Goal: Find specific page/section: Find specific page/section

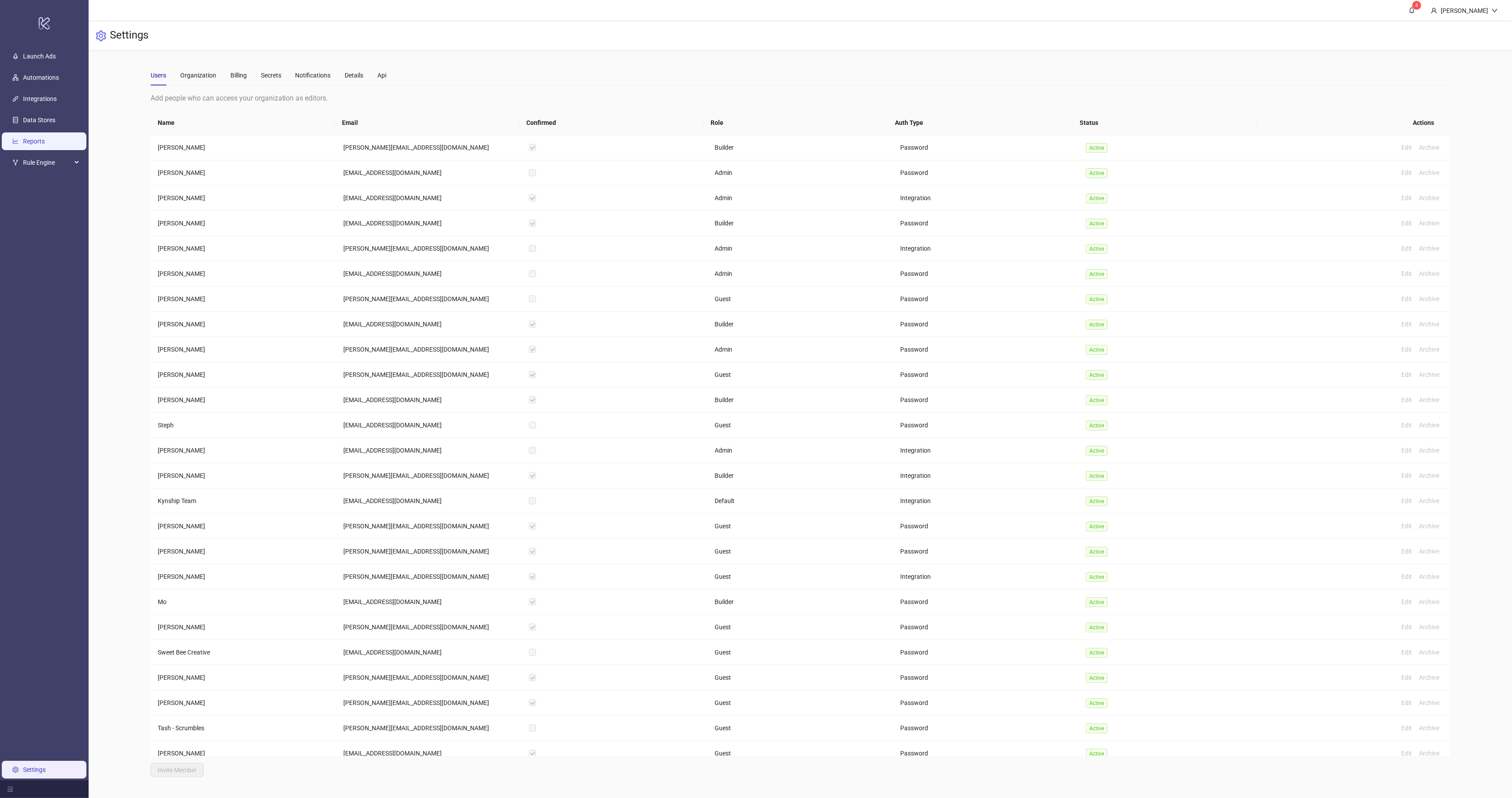
click at [45, 141] on link "Reports" at bounding box center [33, 141] width 22 height 7
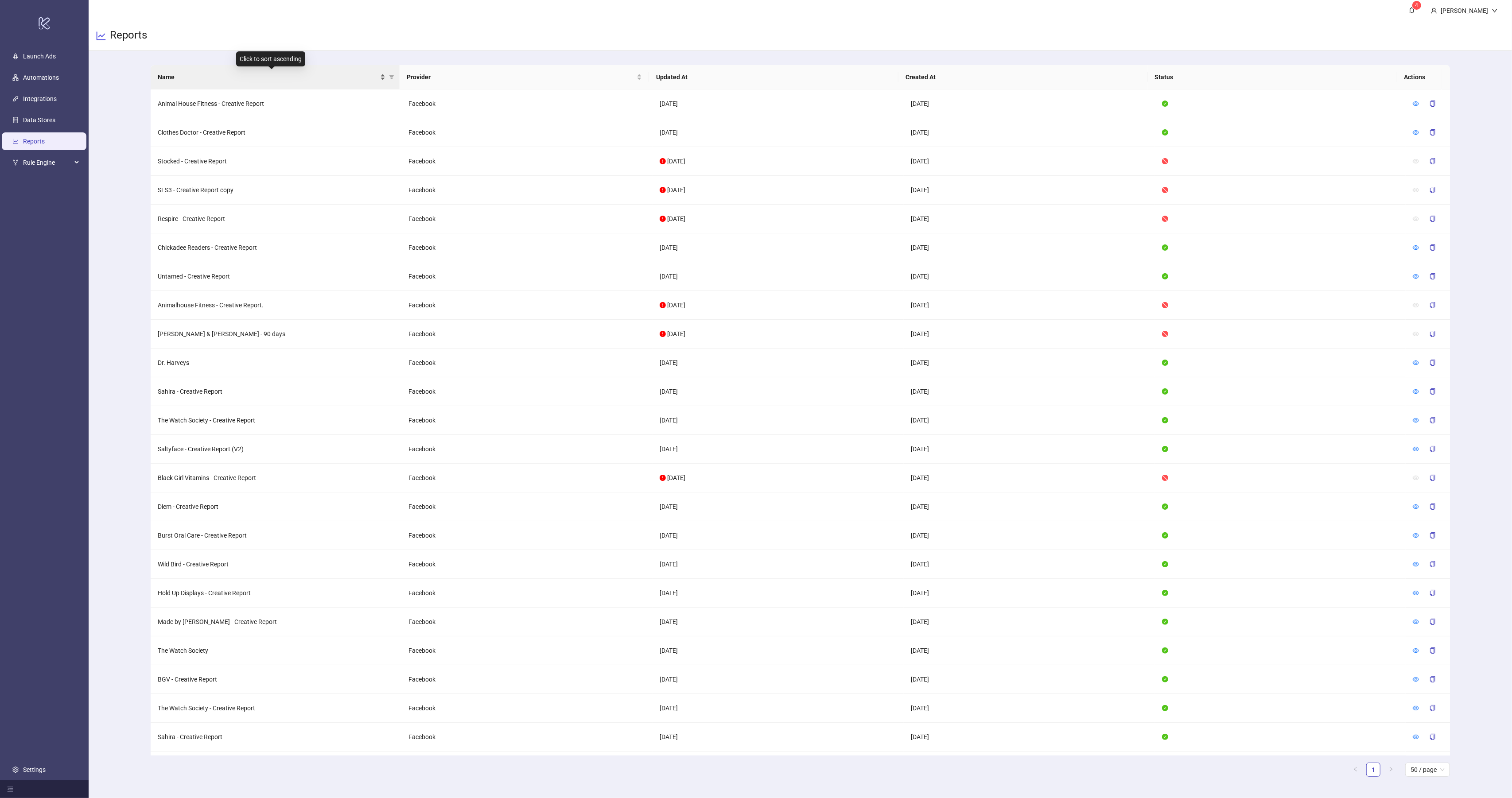
click at [245, 80] on span "Name" at bounding box center [268, 77] width 221 height 10
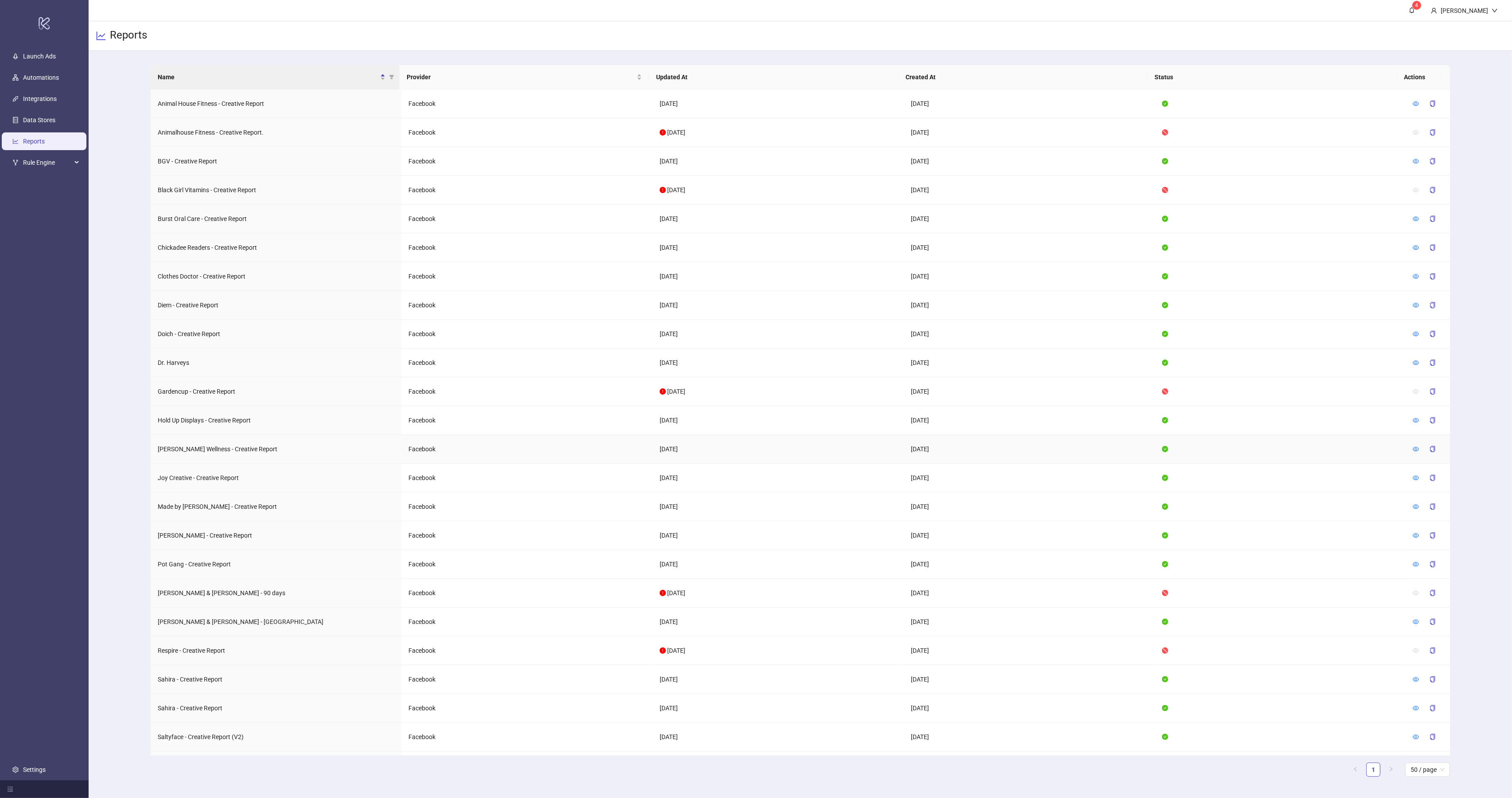
scroll to position [346, 0]
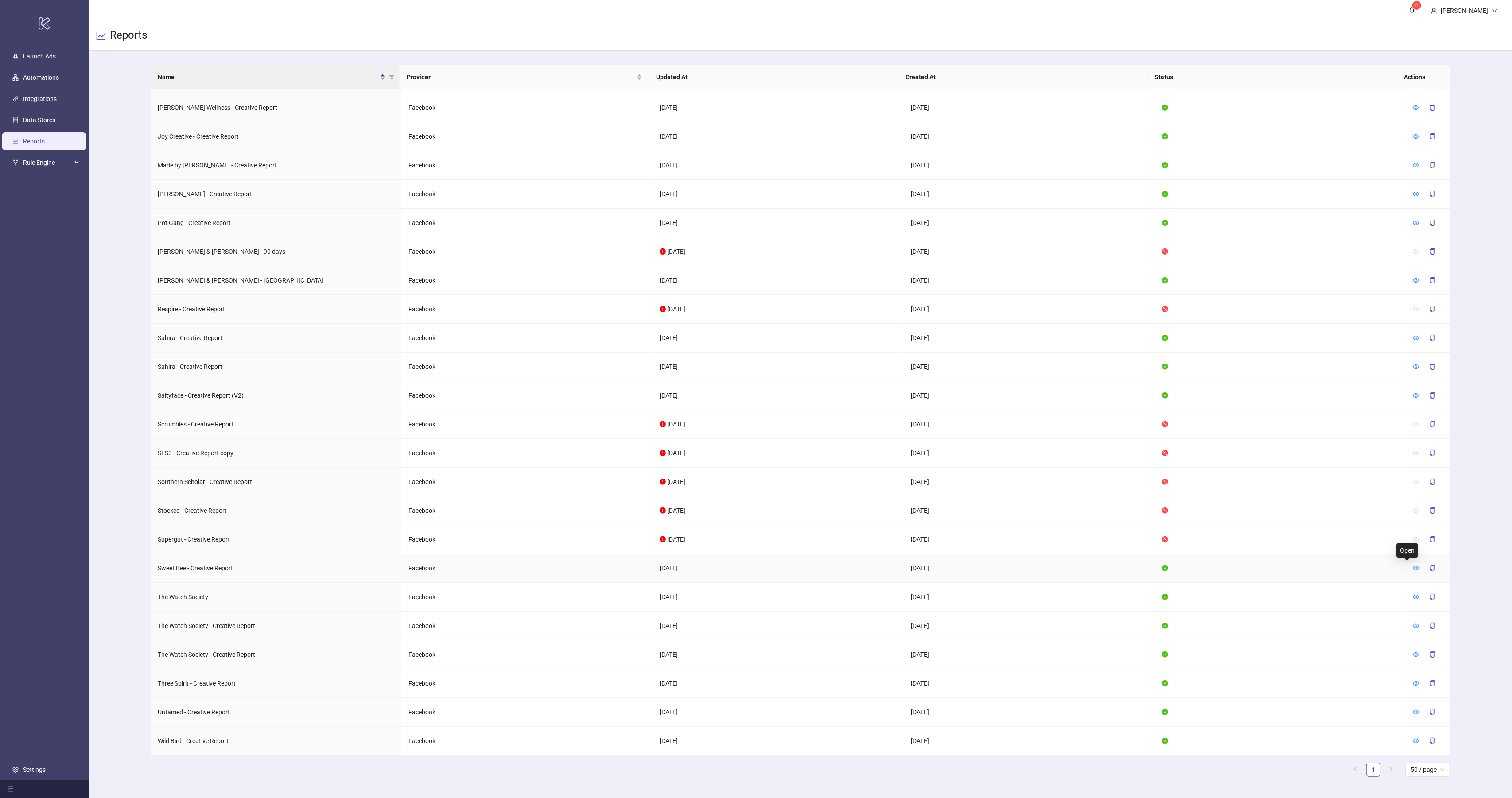
click at [1413, 565] on icon "eye" at bounding box center [1416, 568] width 6 height 6
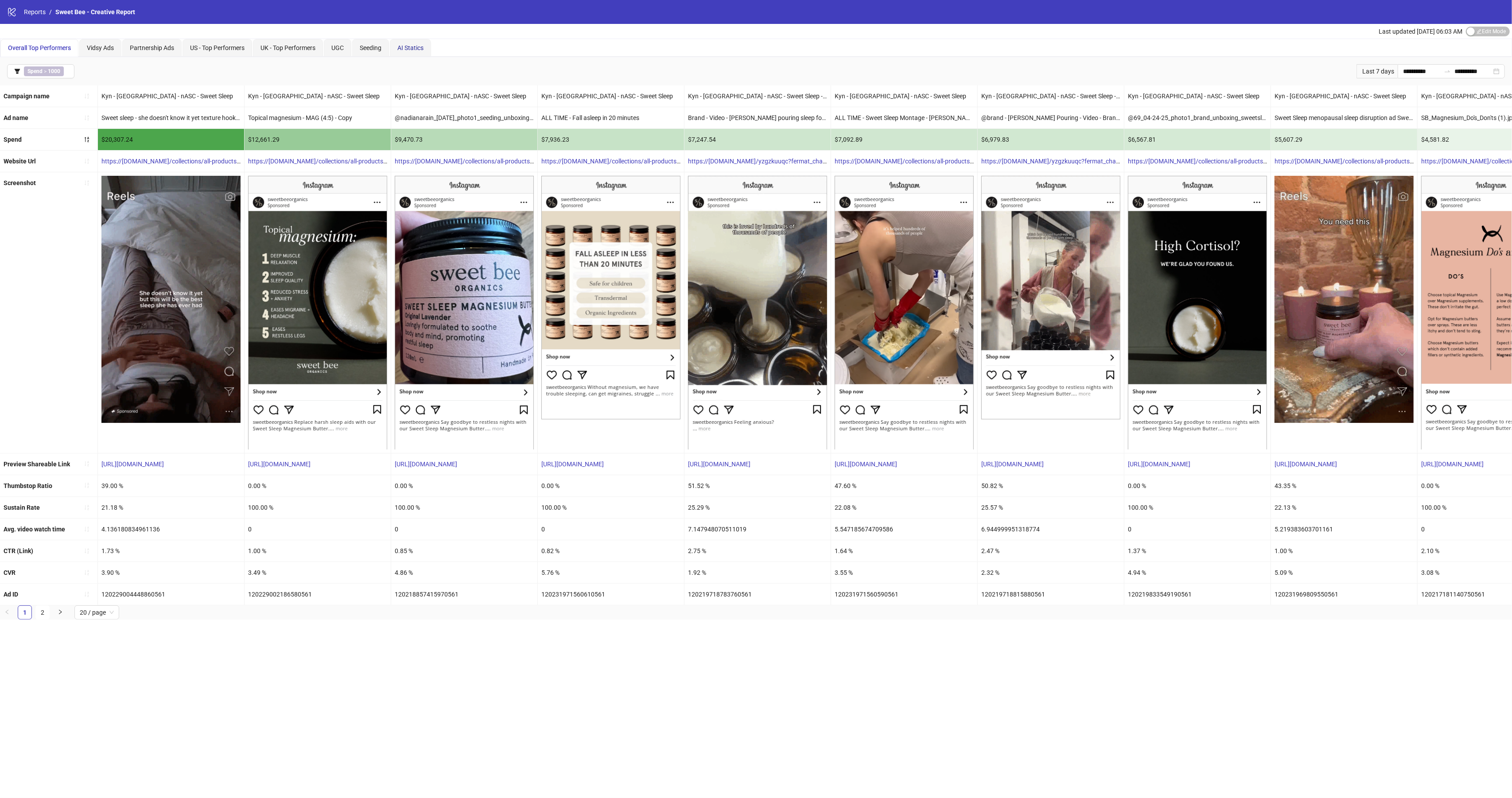
click at [423, 49] on span "AI Statics" at bounding box center [410, 48] width 26 height 7
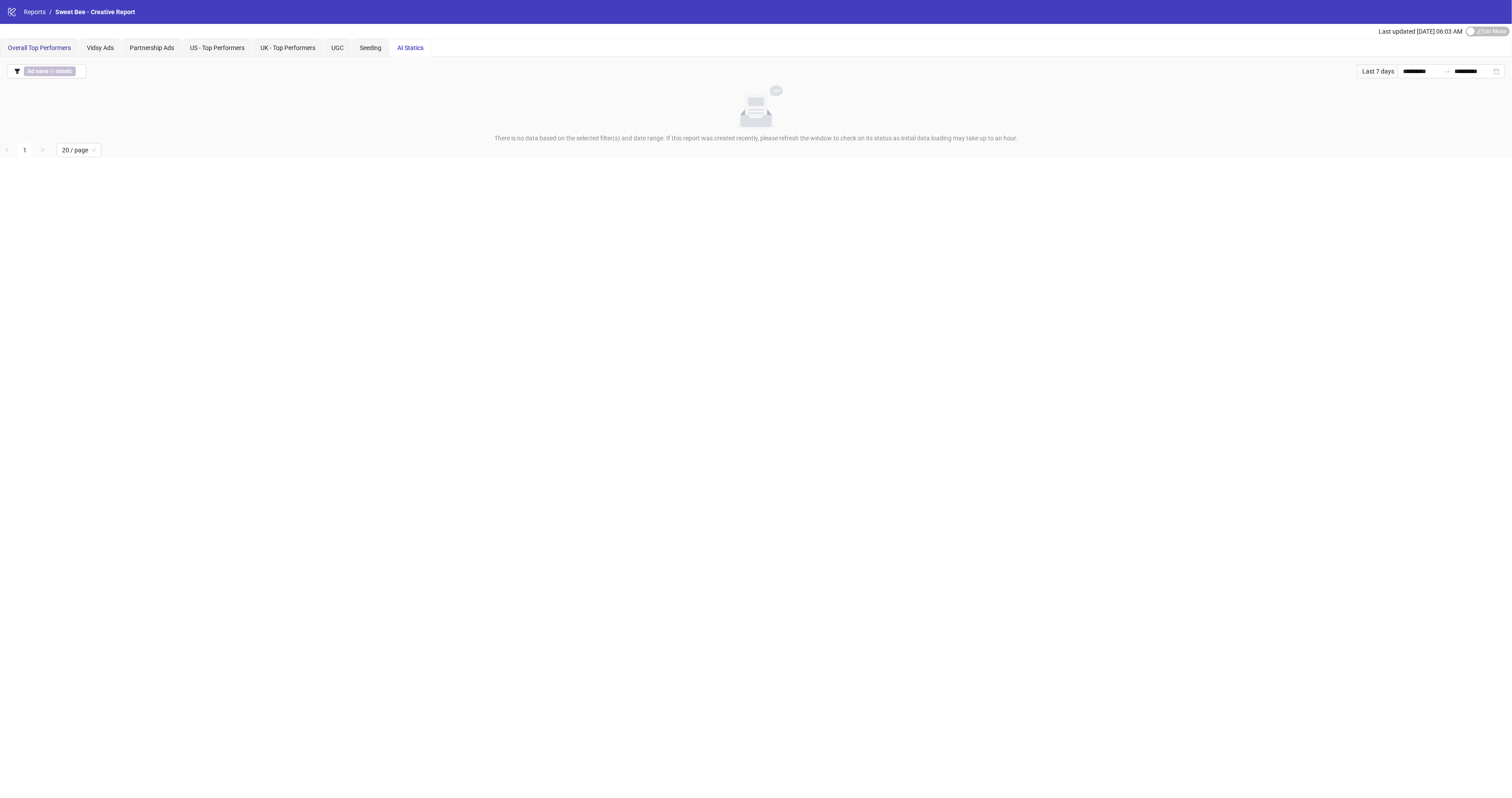
click at [28, 45] on span "Overall Top Performers" at bounding box center [39, 48] width 63 height 7
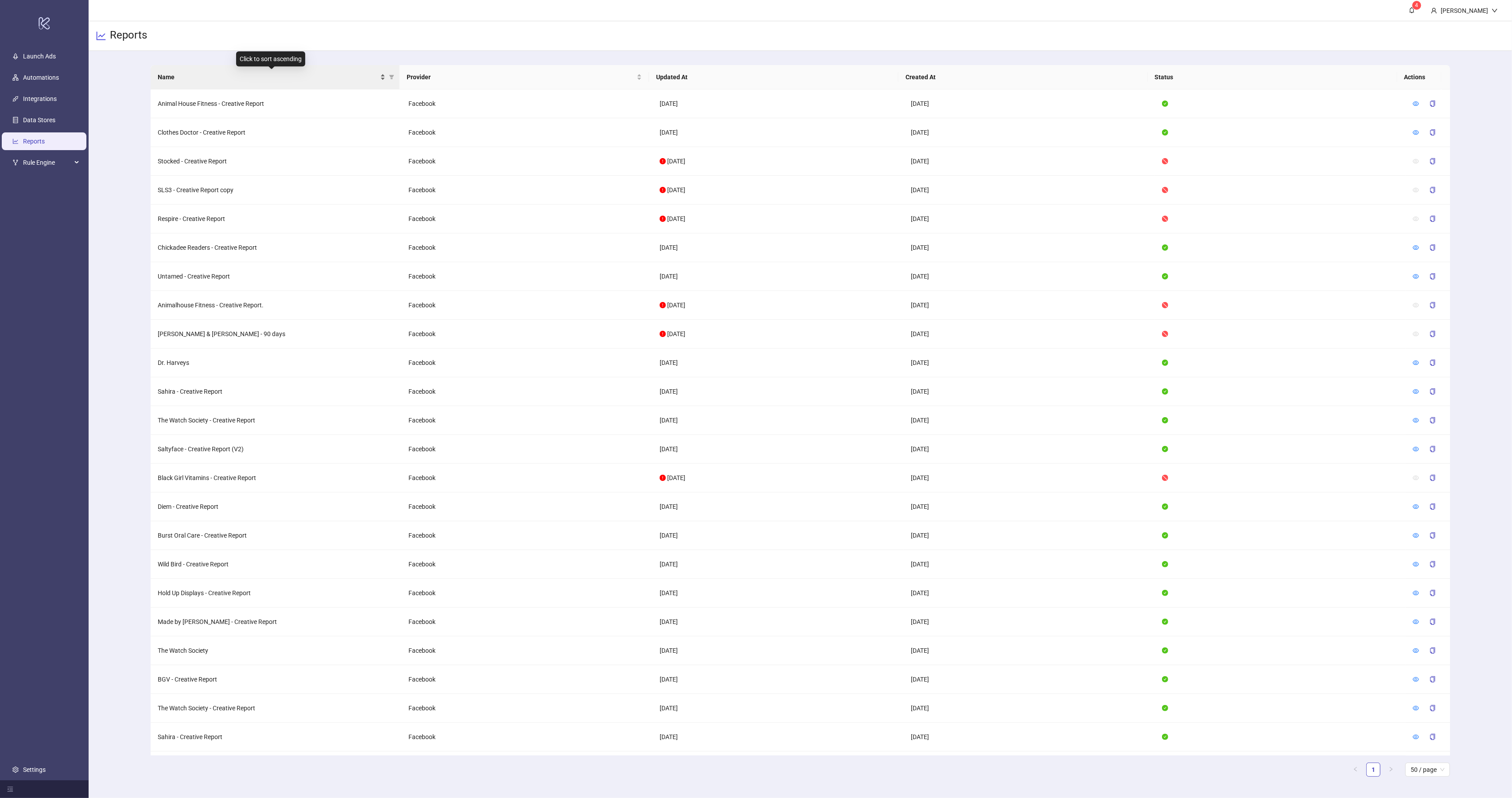
click at [173, 72] on span "Name" at bounding box center [268, 77] width 221 height 10
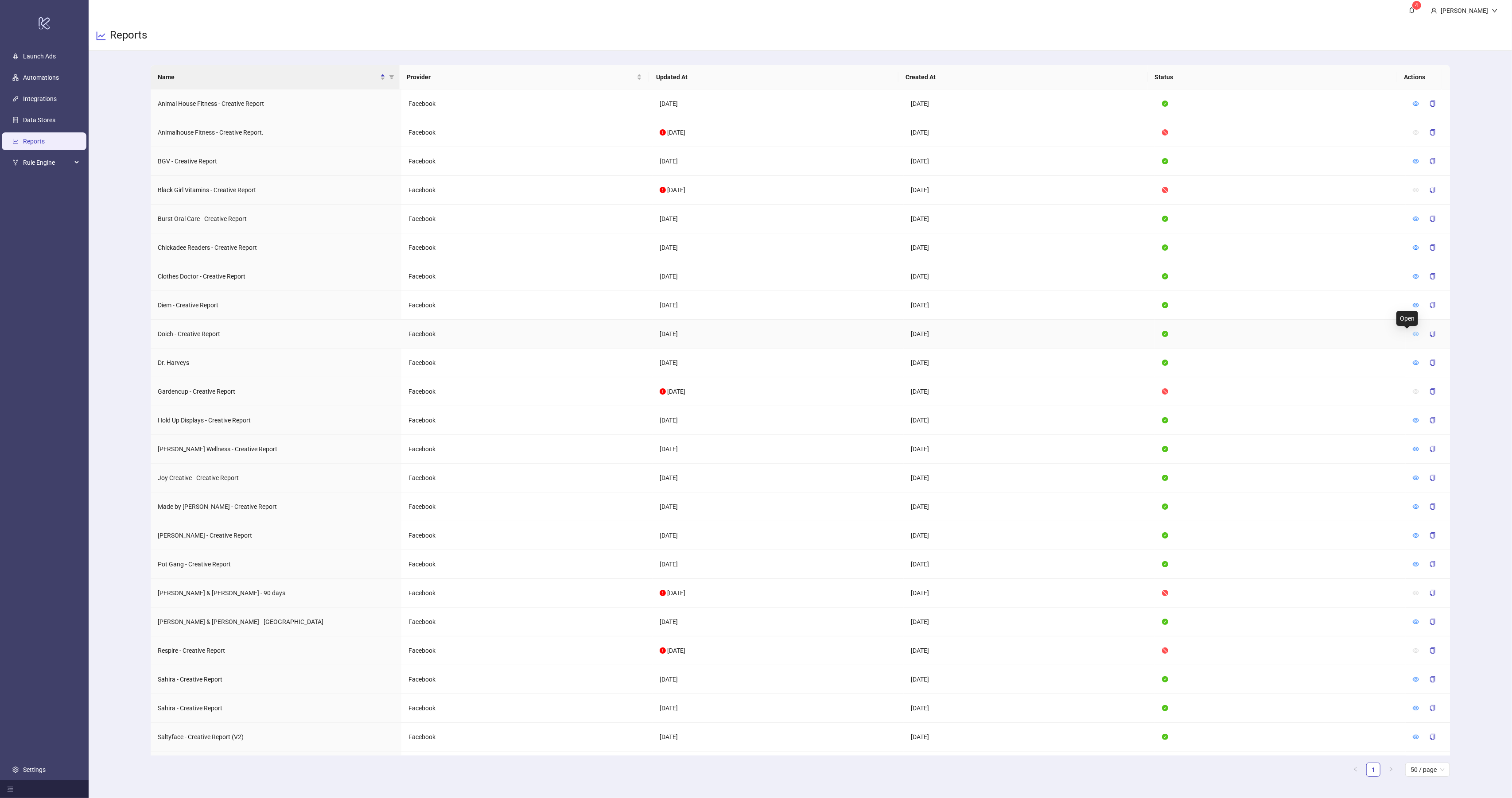
click at [1413, 335] on icon "eye" at bounding box center [1416, 334] width 6 height 6
